Goal: Find contact information: Find contact information

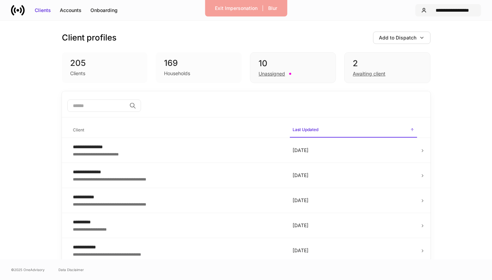
click at [449, 9] on div "**********" at bounding box center [452, 10] width 46 height 7
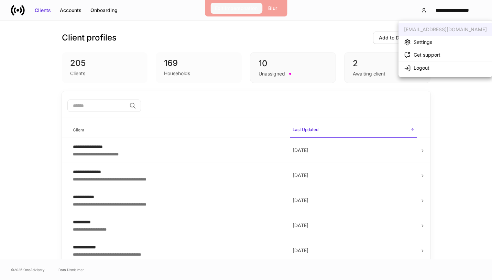
click at [236, 10] on div "Exit Impersonation" at bounding box center [236, 8] width 43 height 7
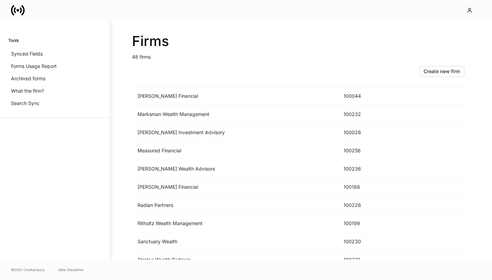
scroll to position [721, 0]
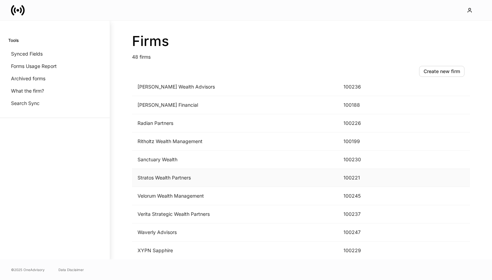
click at [191, 177] on td "Stratos Wealth Partners" at bounding box center [235, 178] width 206 height 18
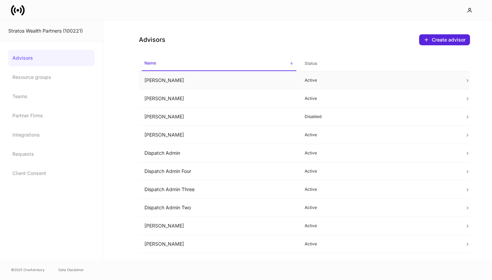
click at [281, 83] on td "Angela Ellingsworth" at bounding box center [219, 80] width 160 height 18
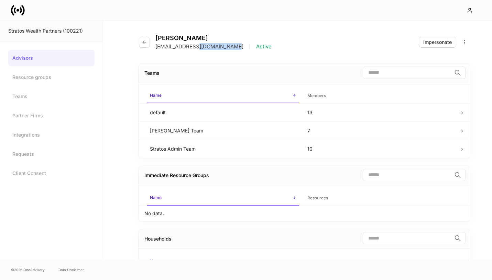
drag, startPoint x: 228, startPoint y: 48, endPoint x: 194, endPoint y: 47, distance: 34.3
click at [194, 47] on p "aellingsworth@stratoswp.com" at bounding box center [199, 46] width 88 height 7
copy p "stratoswp.com"
